Goal: Navigation & Orientation: Find specific page/section

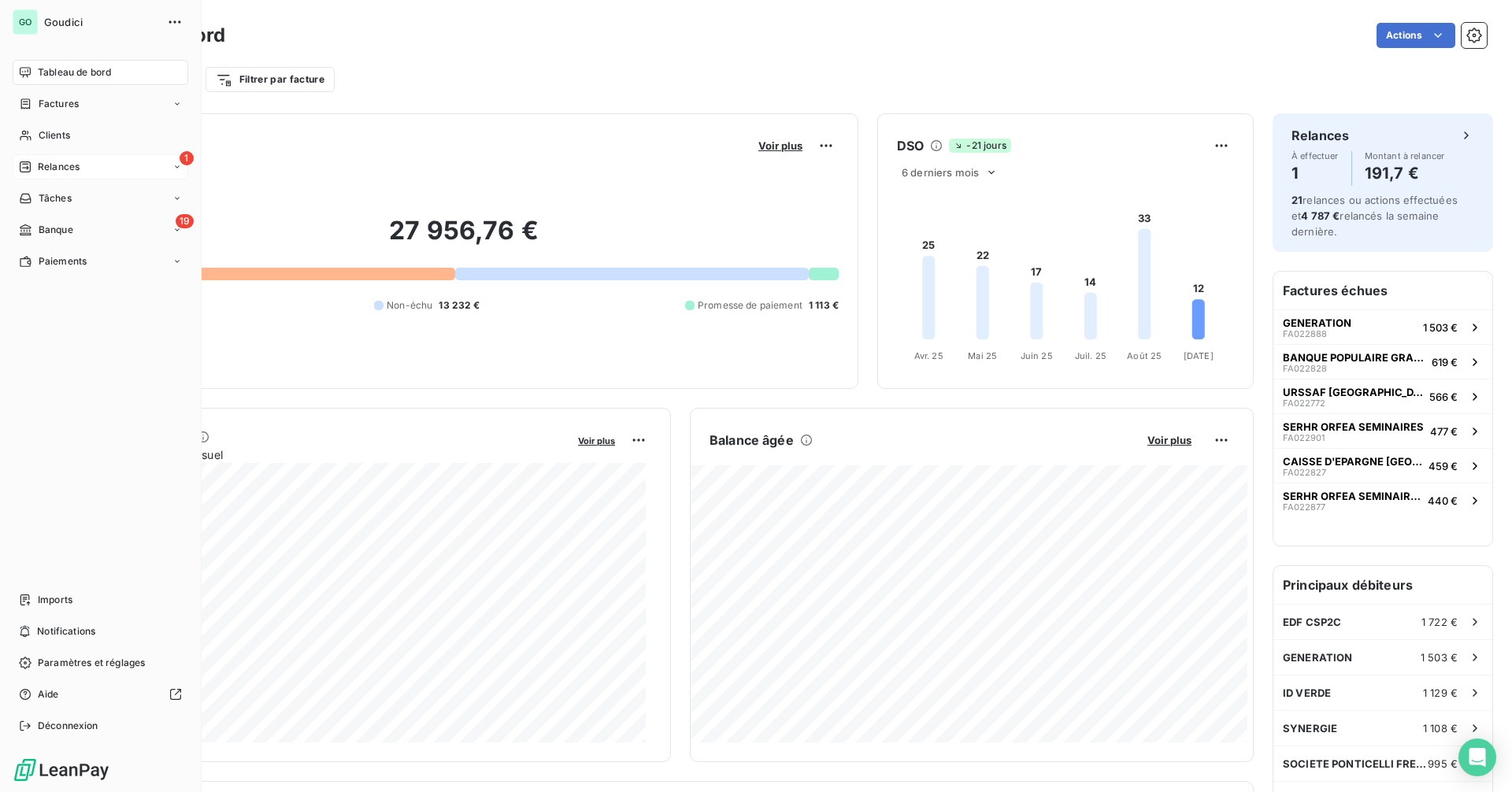
click at [92, 170] on div "1 Relances" at bounding box center [100, 167] width 176 height 25
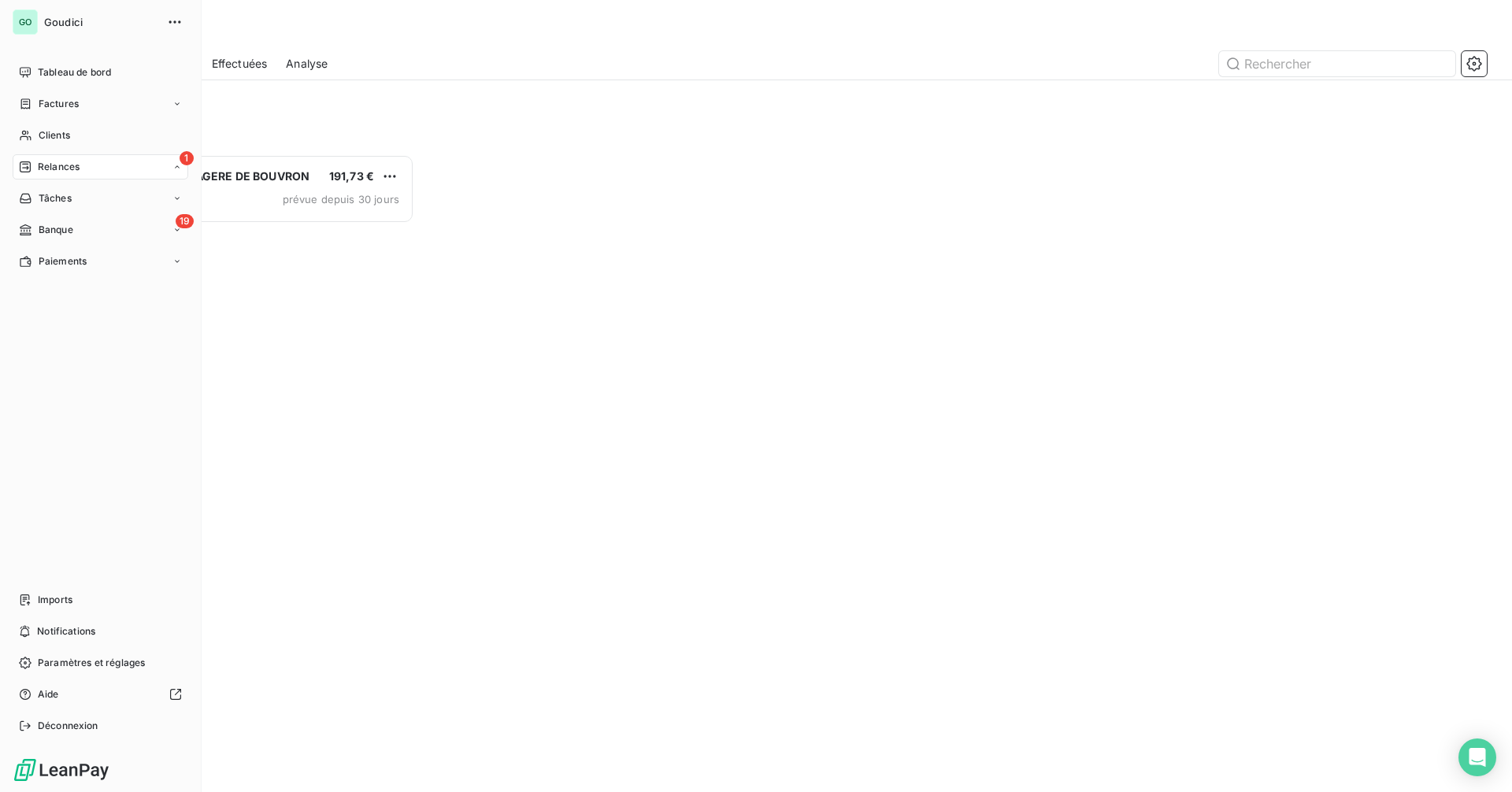
scroll to position [626, 327]
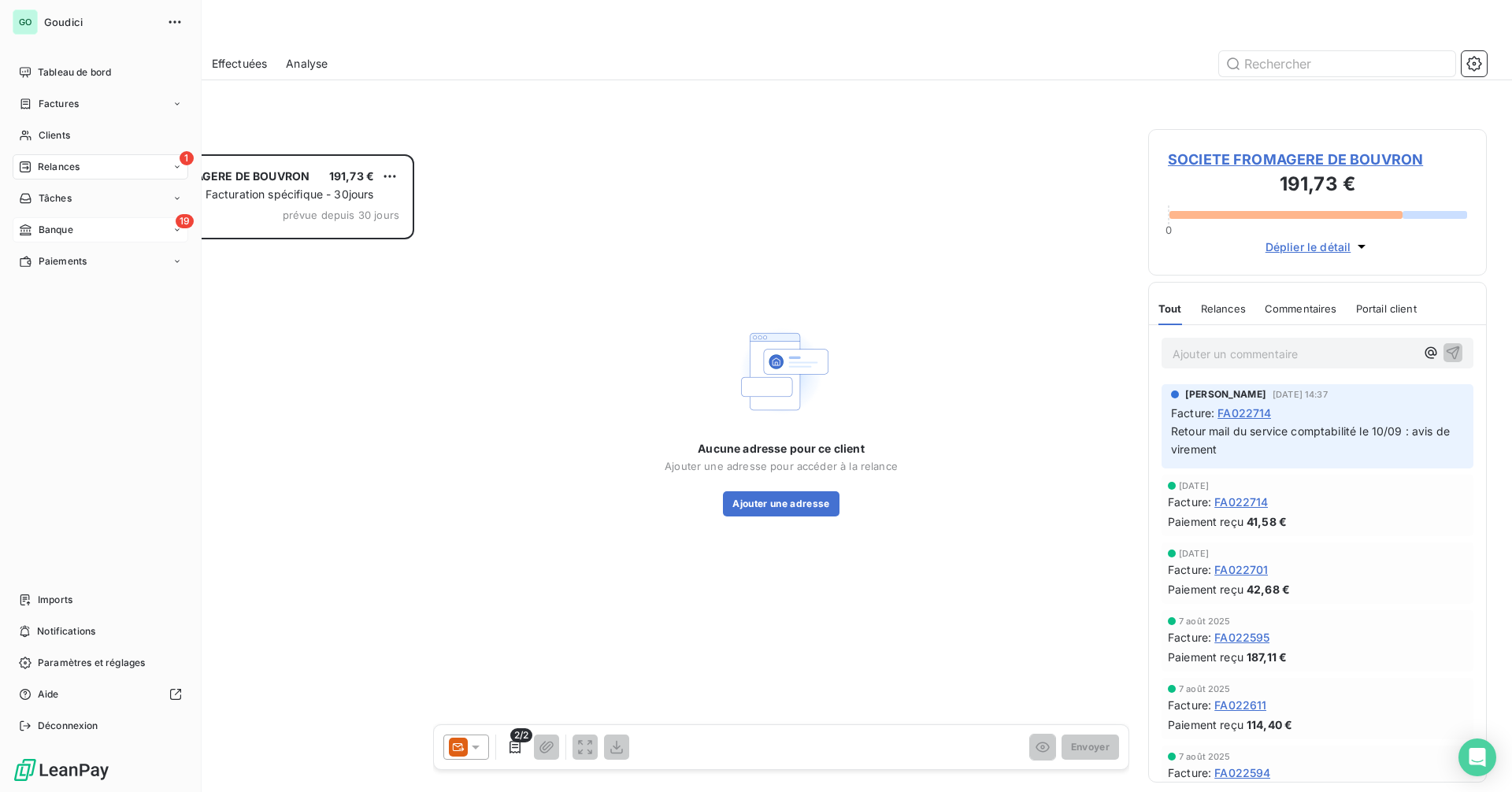
click at [58, 239] on div "19 Banque" at bounding box center [100, 230] width 176 height 25
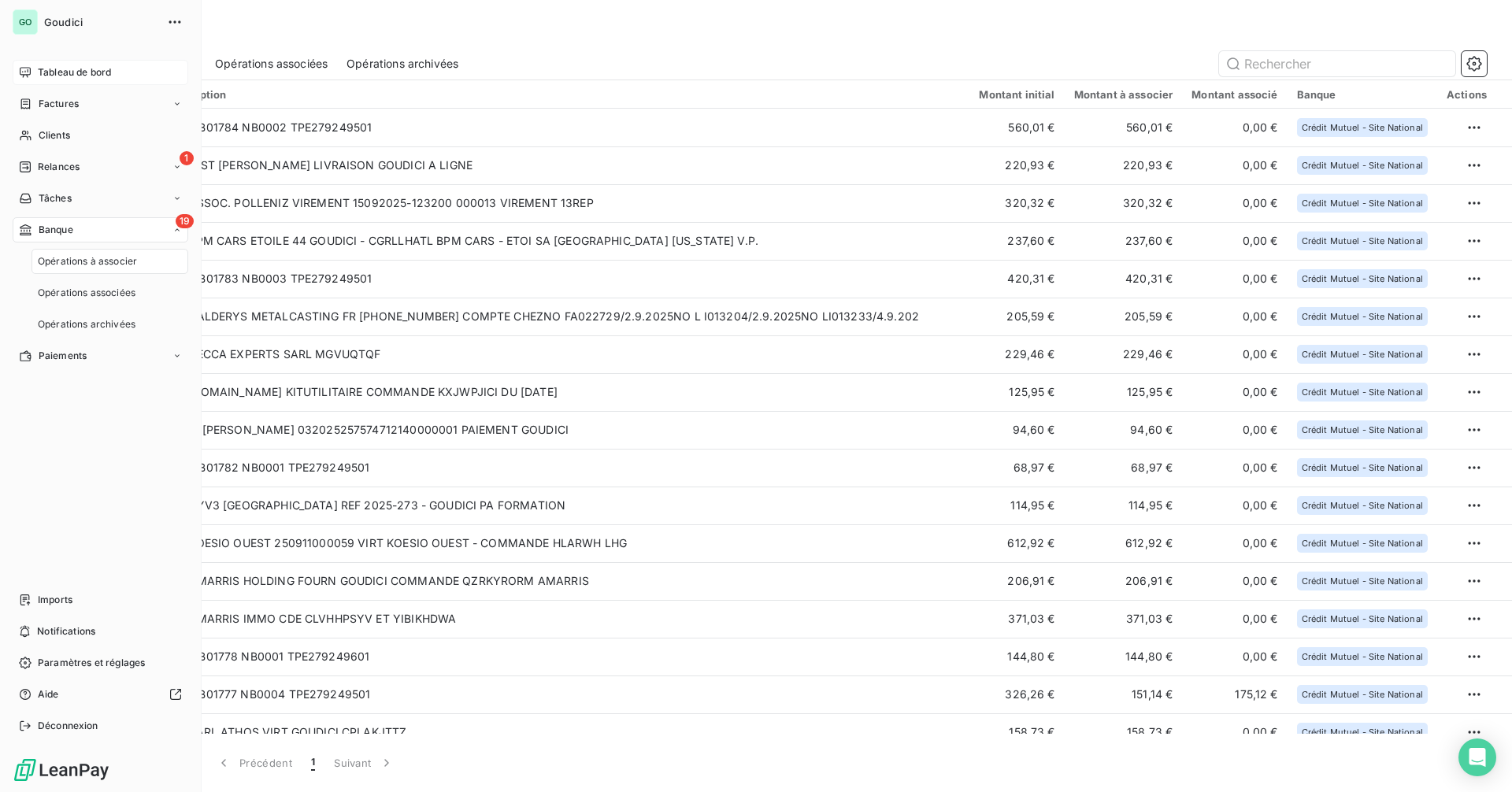
click at [103, 69] on span "Tableau de bord" at bounding box center [74, 72] width 73 height 14
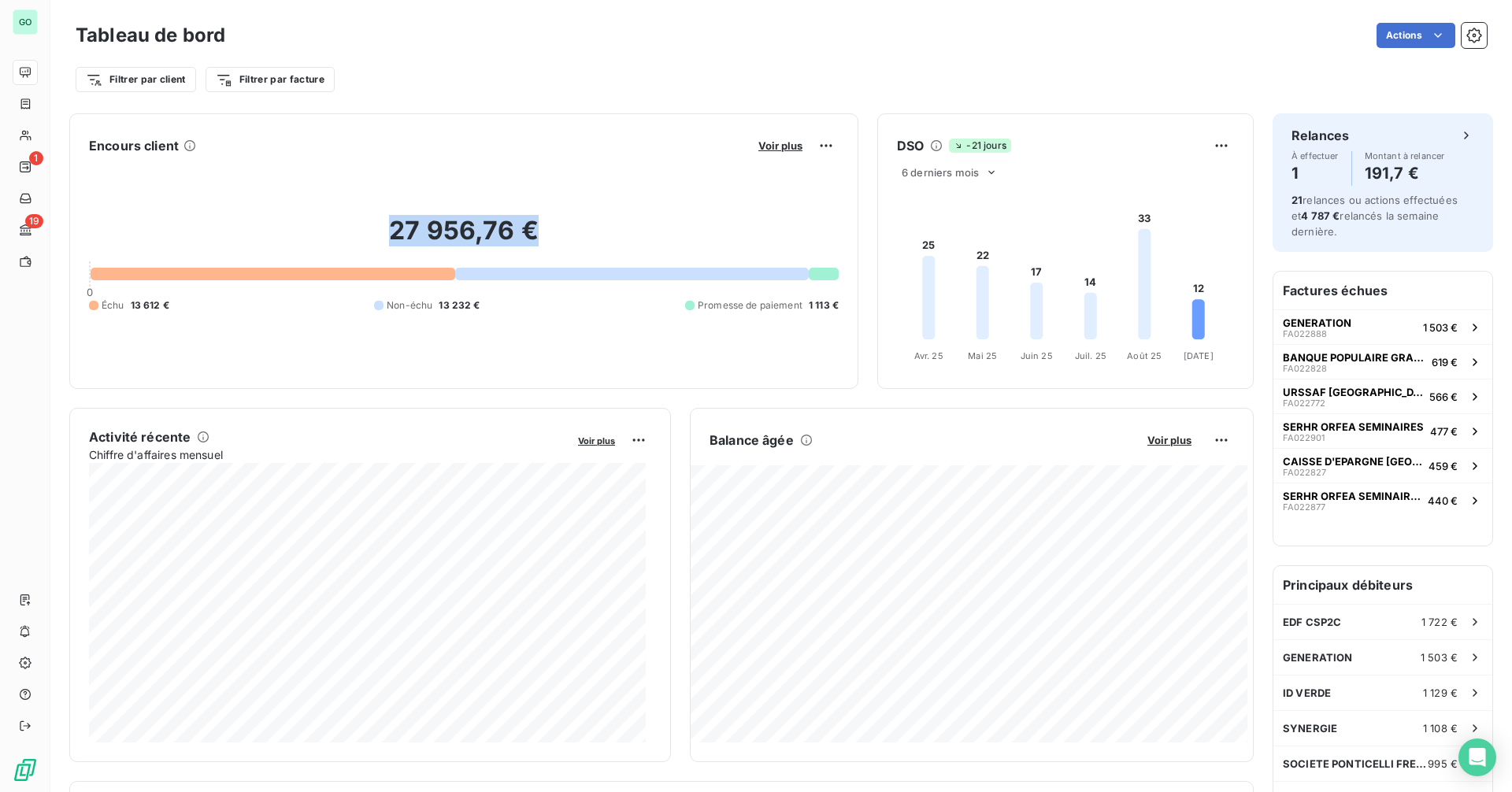
drag, startPoint x: 391, startPoint y: 229, endPoint x: 565, endPoint y: 239, distance: 174.3
click at [565, 239] on h2 "27 956,76 €" at bounding box center [464, 238] width 750 height 48
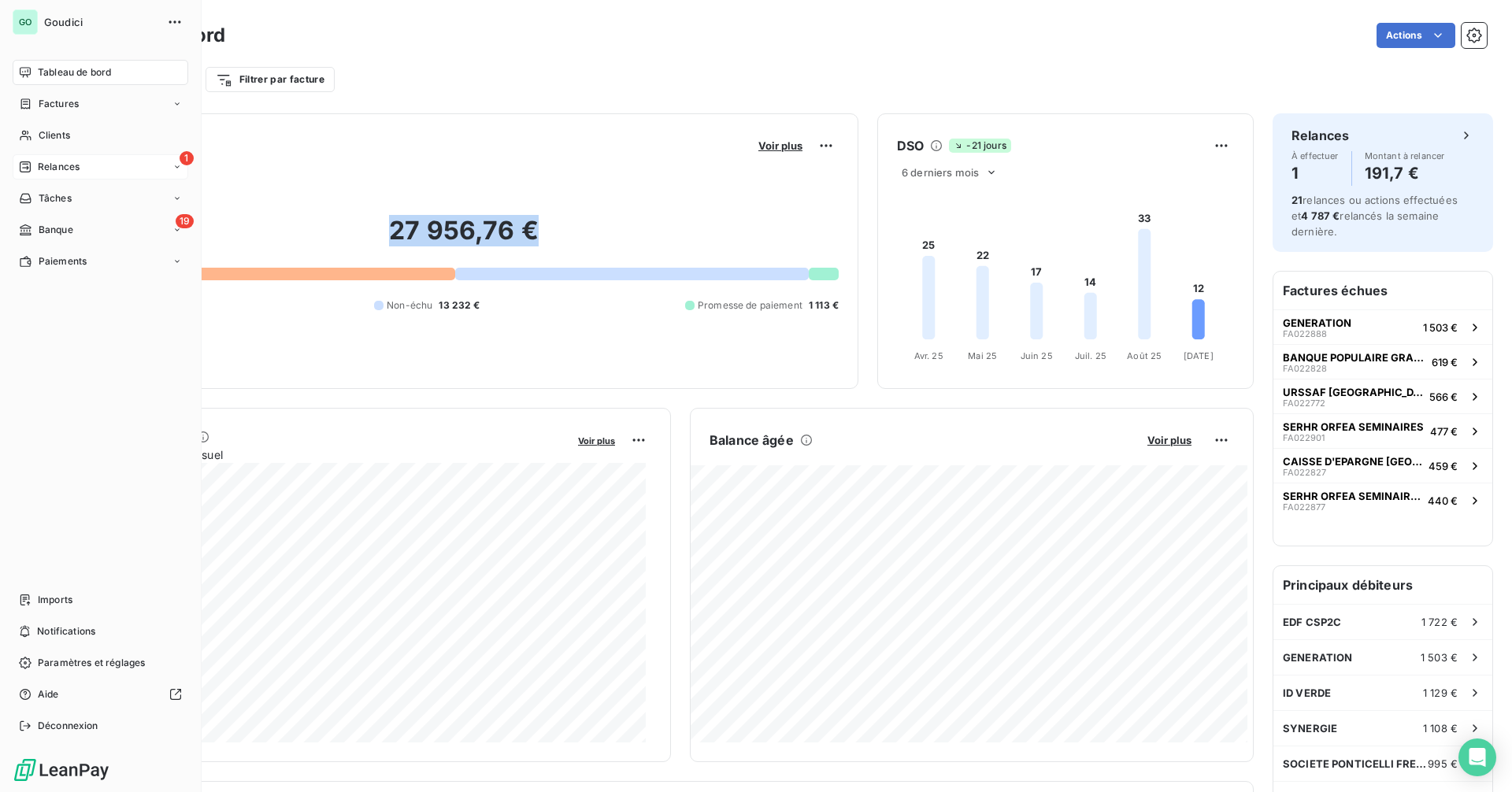
click at [46, 163] on span "Relances" at bounding box center [58, 167] width 42 height 14
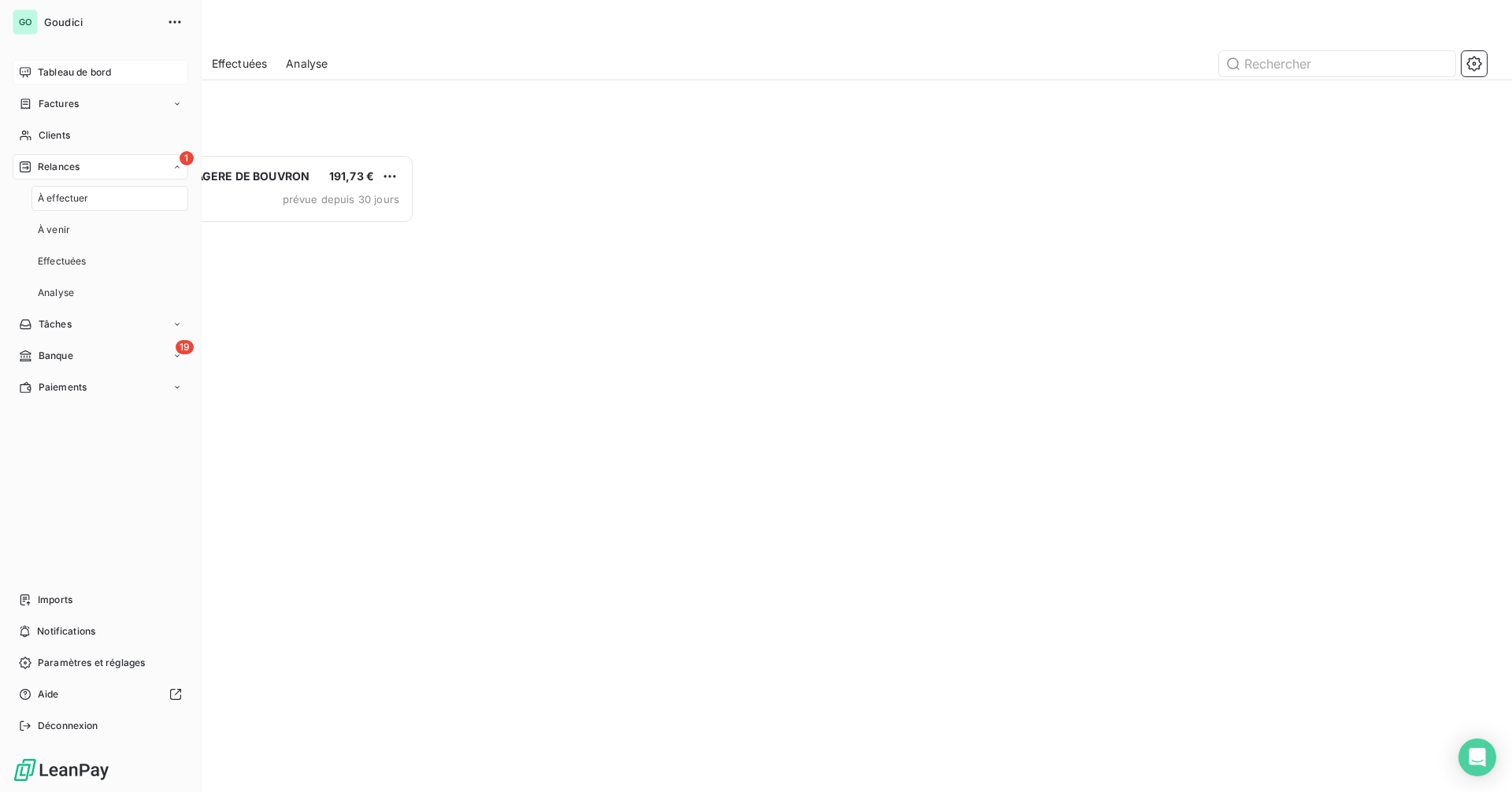
scroll to position [626, 327]
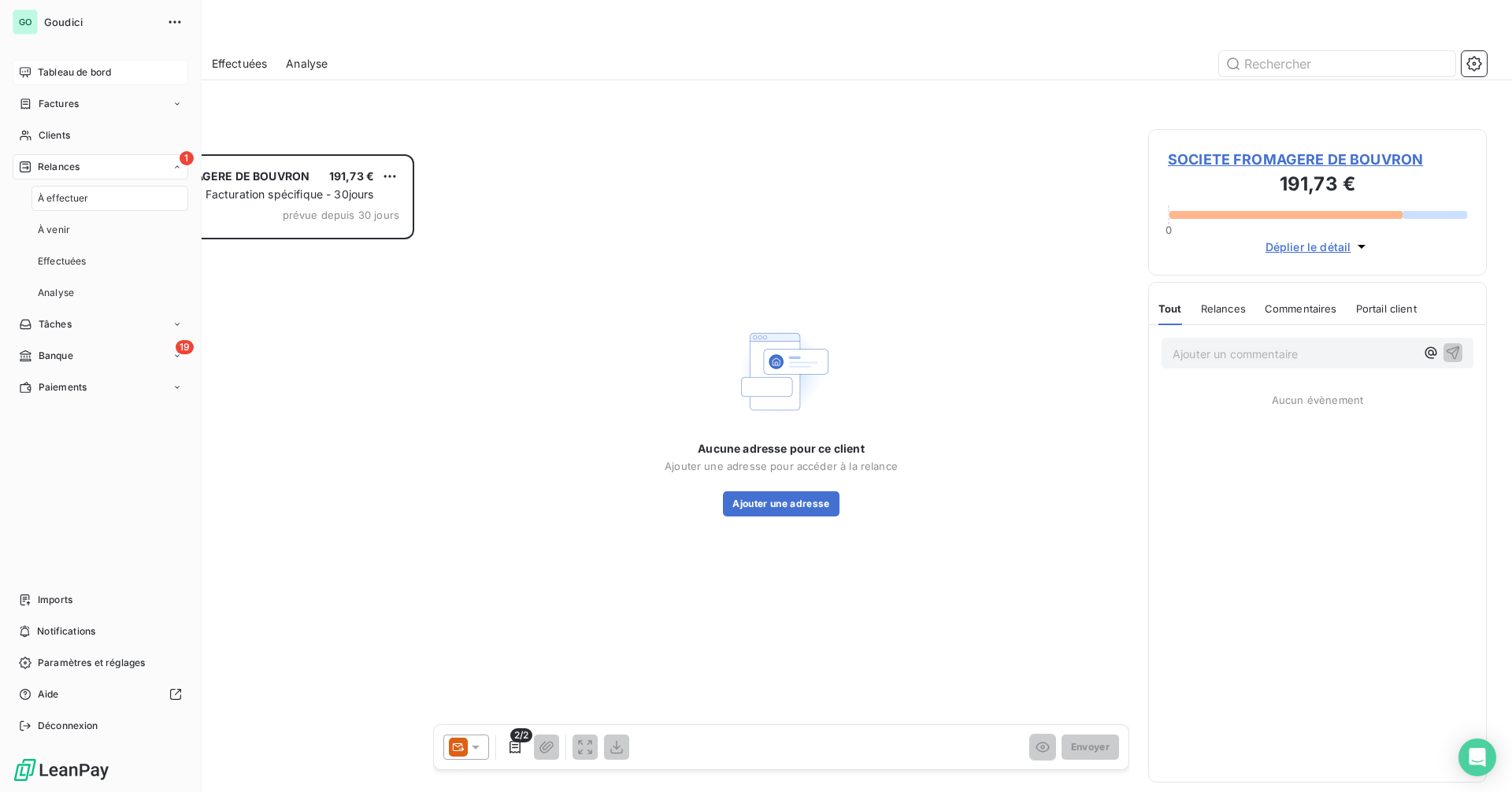
click at [80, 64] on div "Tableau de bord" at bounding box center [100, 73] width 176 height 25
